Goal: Task Accomplishment & Management: Complete application form

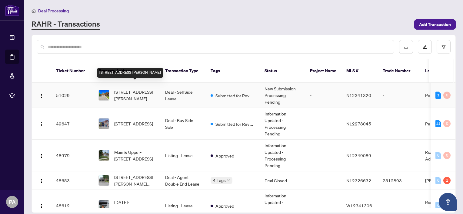
click at [119, 89] on span "[STREET_ADDRESS][PERSON_NAME]" at bounding box center [134, 95] width 41 height 13
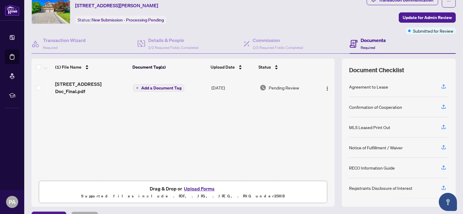
scroll to position [38, 0]
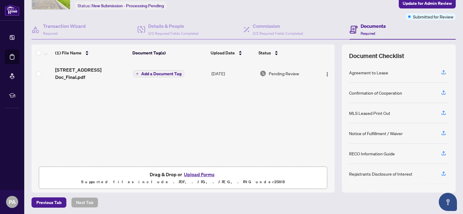
click at [199, 171] on button "Upload Forms" at bounding box center [199, 175] width 34 height 8
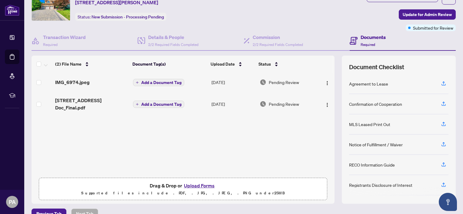
scroll to position [27, 0]
click at [161, 81] on span "Add a Document Tag" at bounding box center [161, 83] width 40 height 4
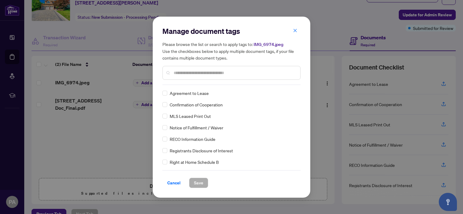
click at [206, 79] on div at bounding box center [231, 73] width 138 height 14
click at [201, 71] on input "text" at bounding box center [234, 73] width 122 height 7
type input "****"
click at [198, 125] on span "Deposit Receipt" at bounding box center [185, 127] width 30 height 7
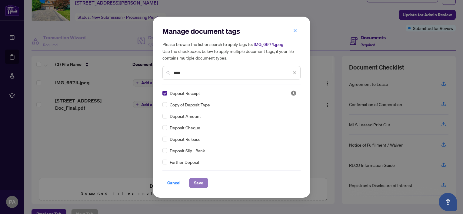
click at [200, 185] on span "Save" at bounding box center [198, 183] width 9 height 10
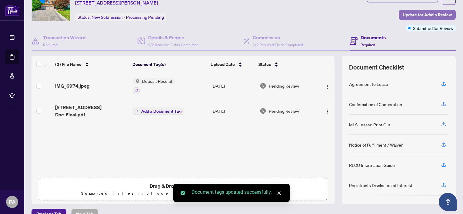
click at [423, 16] on span "Update for Admin Review" at bounding box center [426, 15] width 49 height 10
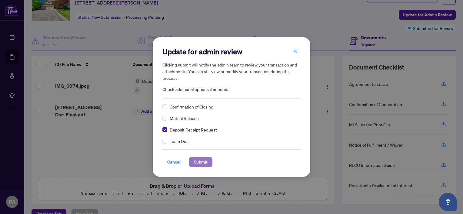
click at [199, 162] on span "Submit" at bounding box center [201, 162] width 14 height 10
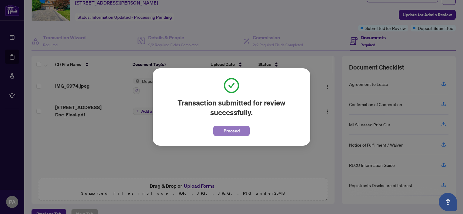
click at [237, 132] on span "Proceed" at bounding box center [231, 131] width 16 height 10
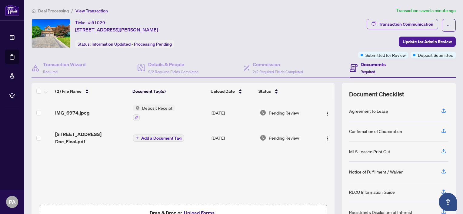
scroll to position [0, 0]
